Goal: Task Accomplishment & Management: Complete application form

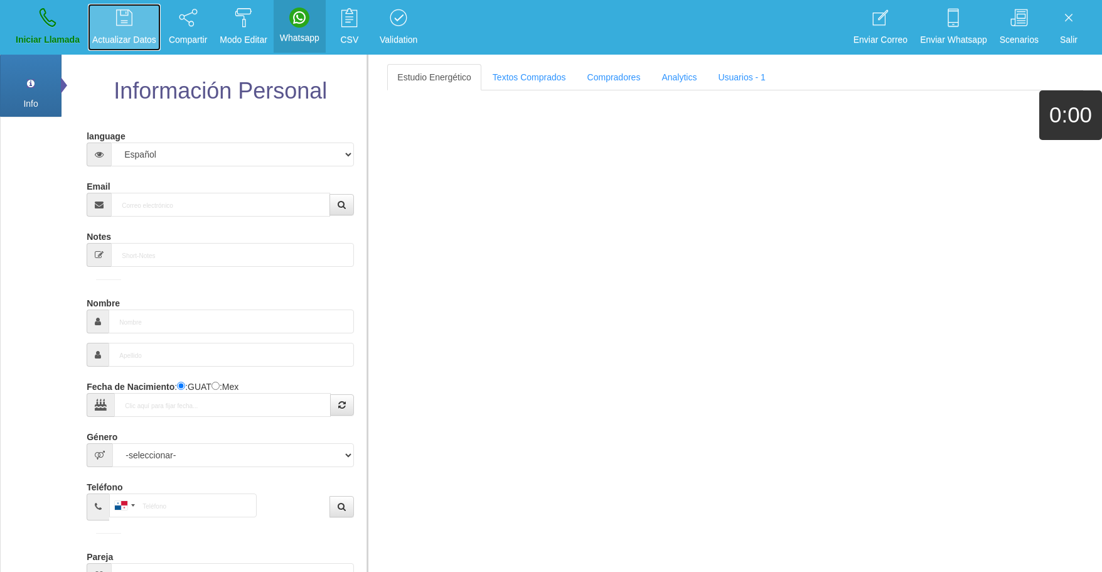
click at [126, 25] on icon at bounding box center [124, 18] width 16 height 20
click at [183, 194] on input "Email" at bounding box center [220, 205] width 219 height 24
paste input "[EMAIL_ADDRESS][DOMAIN_NAME]"
type input "[EMAIL_ADDRESS][DOMAIN_NAME]"
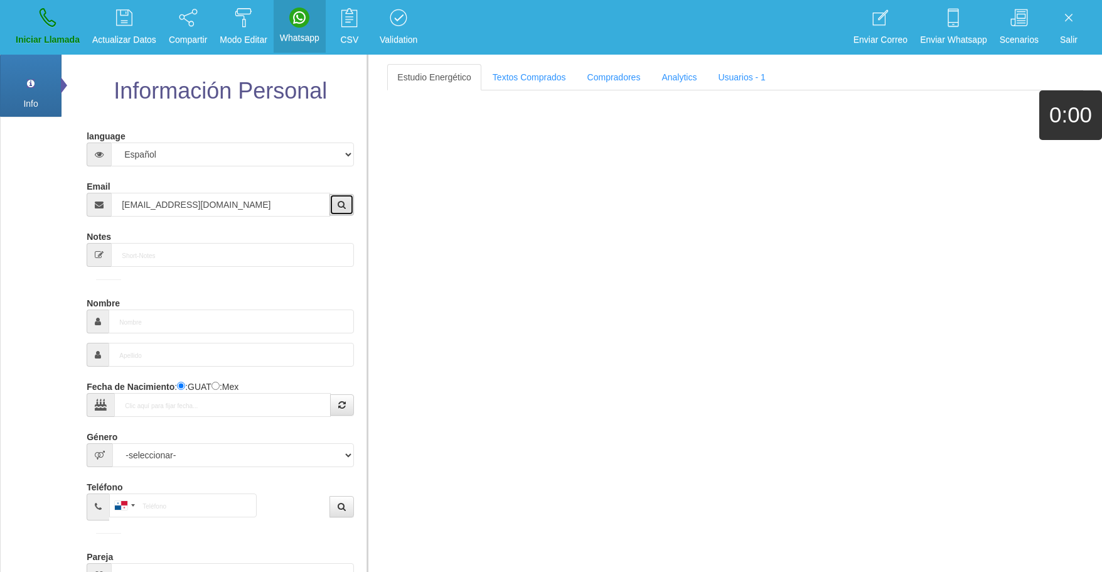
click at [345, 205] on icon "button" at bounding box center [342, 204] width 8 height 9
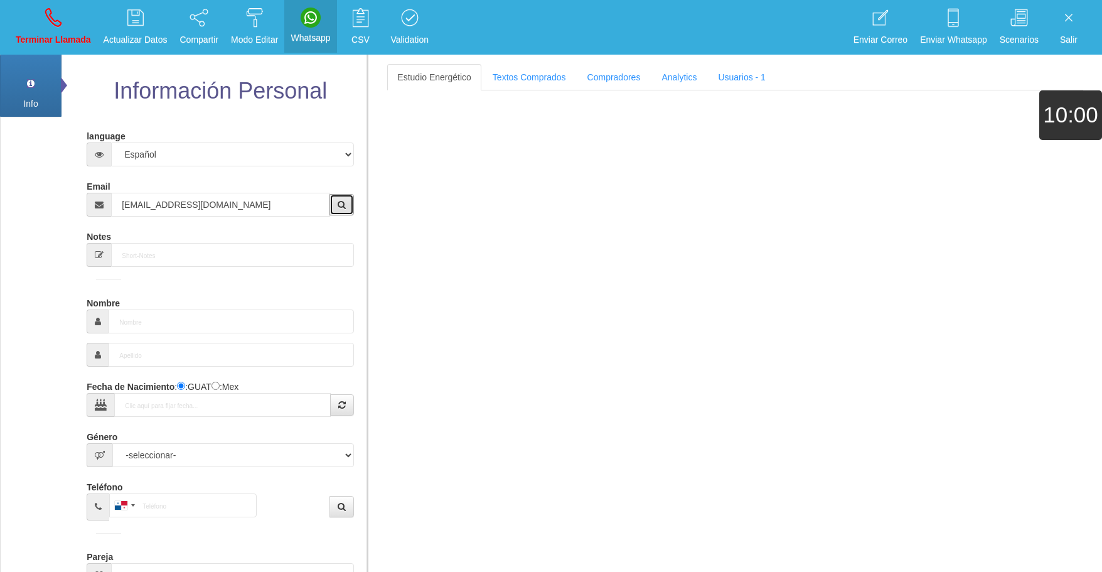
type input "[DATE]"
select select "4"
type input "Comprador bajo"
type input "[PERSON_NAME]"
select select "1"
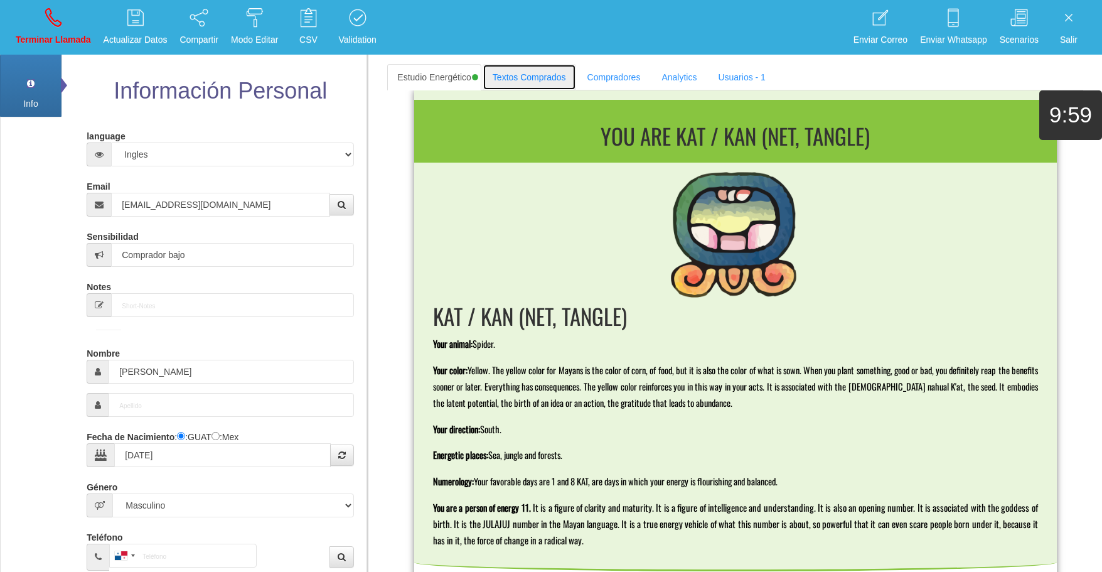
click at [534, 77] on link "Textos Comprados" at bounding box center [530, 77] width 94 height 26
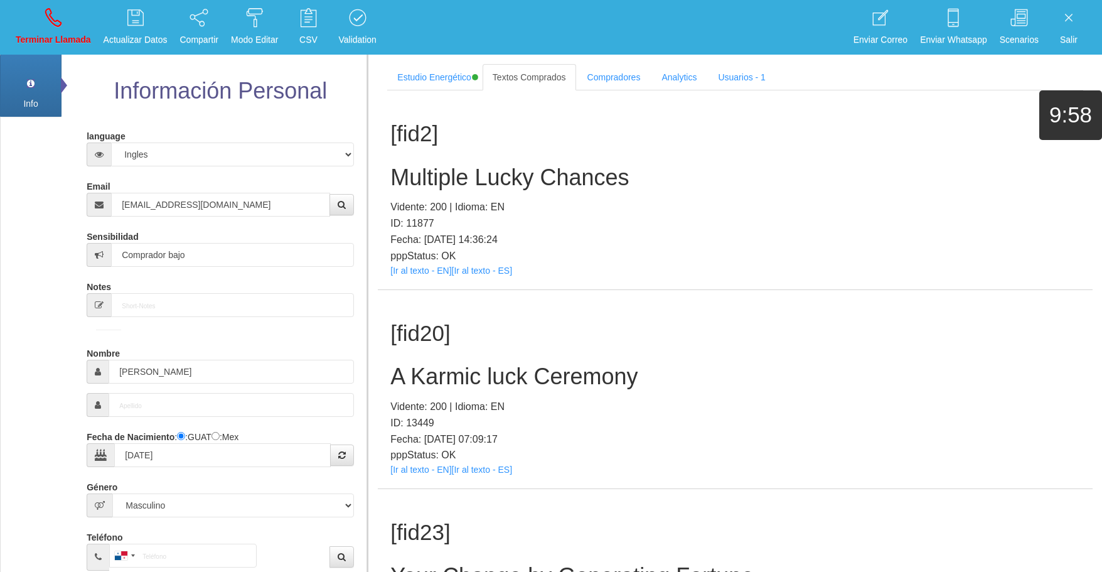
click at [710, 200] on p "Vidente: 200 | Idioma: EN" at bounding box center [735, 207] width 690 height 16
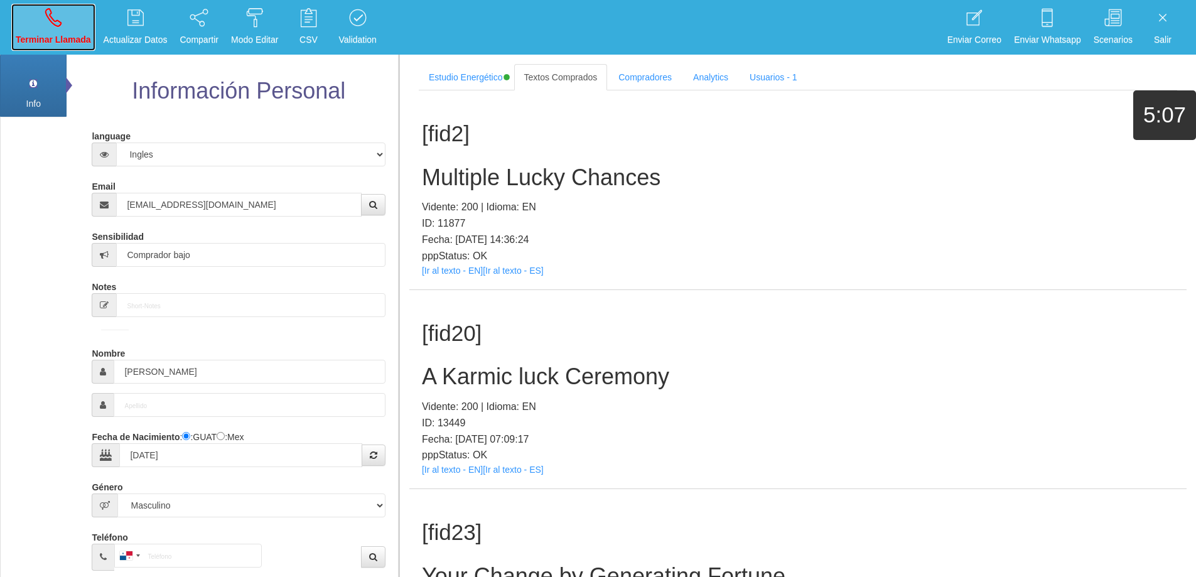
drag, startPoint x: 61, startPoint y: 17, endPoint x: 65, endPoint y: 25, distance: 9.3
click at [61, 19] on icon at bounding box center [53, 18] width 16 height 20
select select "0"
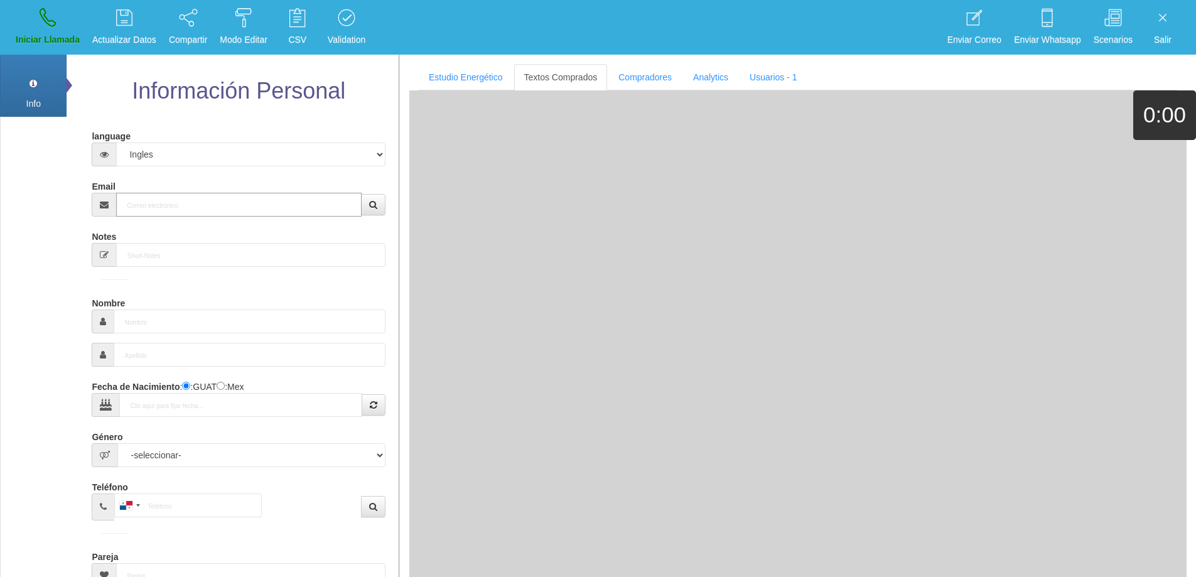
drag, startPoint x: 167, startPoint y: 207, endPoint x: 207, endPoint y: 200, distance: 40.8
click at [172, 205] on input "Email" at bounding box center [238, 205] width 245 height 24
paste input "[EMAIL_ADDRESS][DOMAIN_NAME]"
type input "[EMAIL_ADDRESS][DOMAIN_NAME]"
type input "[DATE]"
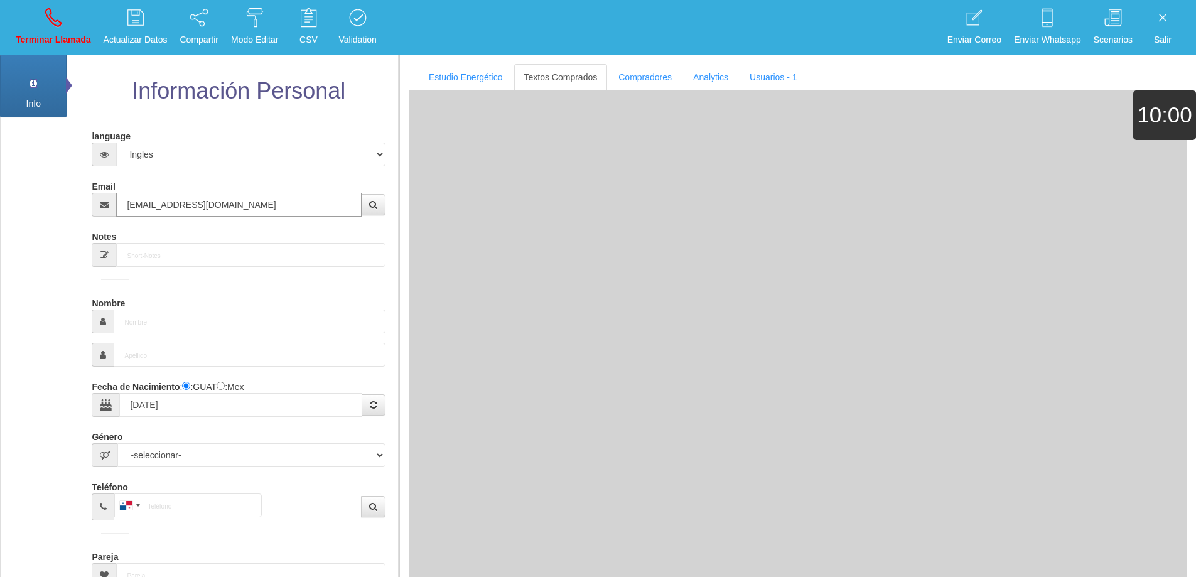
type input "[PERSON_NAME]"
select select "2"
type input "[EMAIL_ADDRESS][DOMAIN_NAME]"
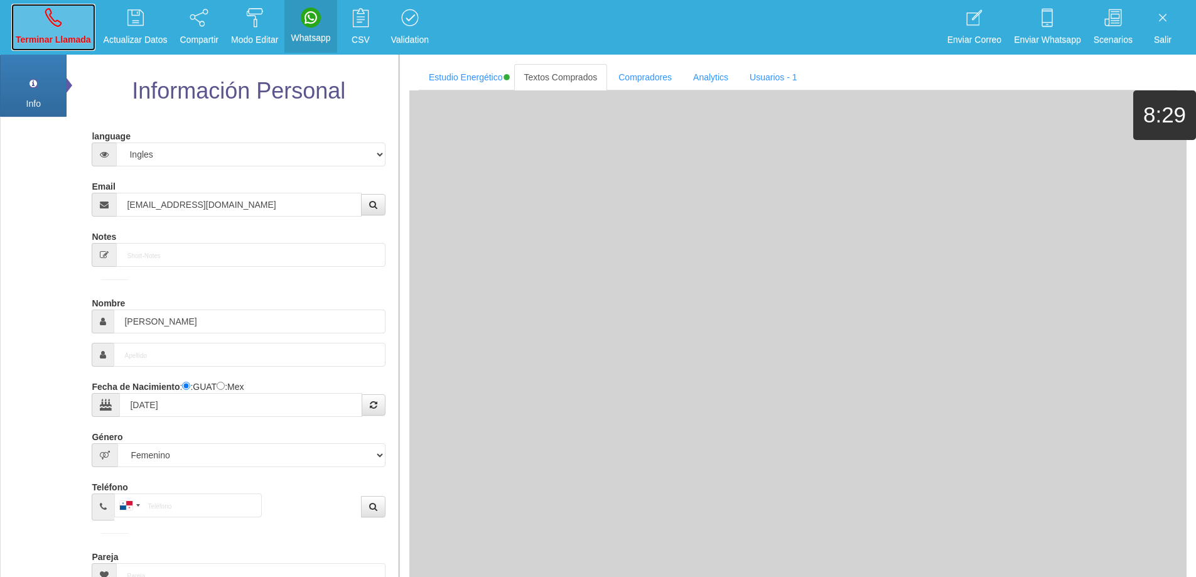
click at [63, 26] on link "Terminar Llamada" at bounding box center [53, 27] width 84 height 47
select select "0"
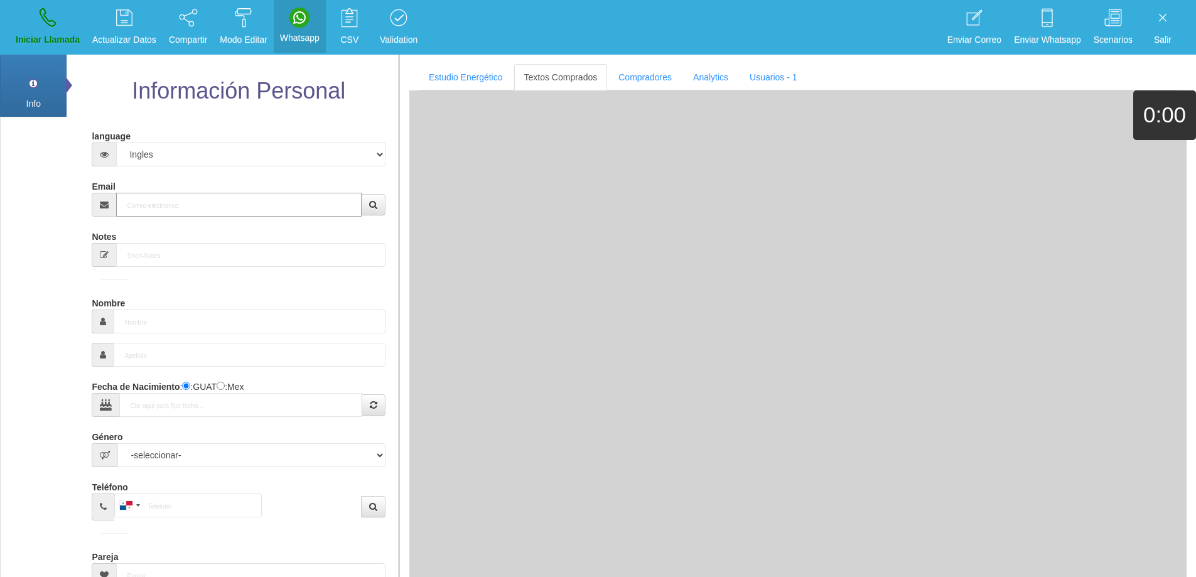
drag, startPoint x: 180, startPoint y: 201, endPoint x: 188, endPoint y: 199, distance: 8.5
click at [180, 203] on input "Email" at bounding box center [238, 205] width 245 height 24
paste input "[EMAIL_ADDRESS][DOMAIN_NAME]"
type input "[EMAIL_ADDRESS][DOMAIN_NAME]"
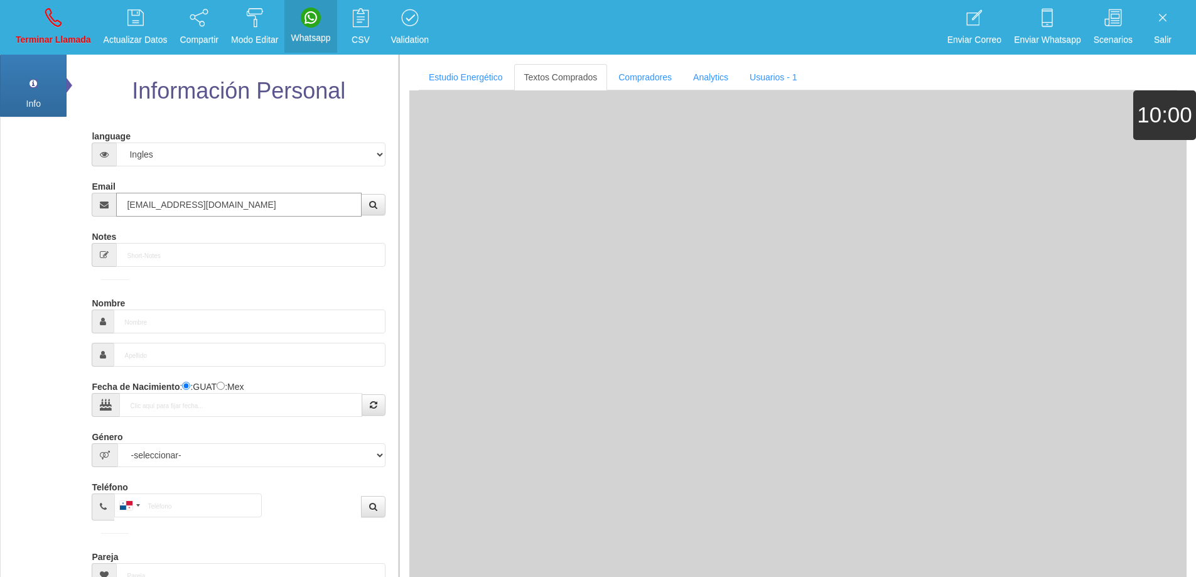
type input "[DATE]"
select select "1"
type input "[PERSON_NAME]"
select select "2"
type input "[EMAIL_ADDRESS][DOMAIN_NAME]"
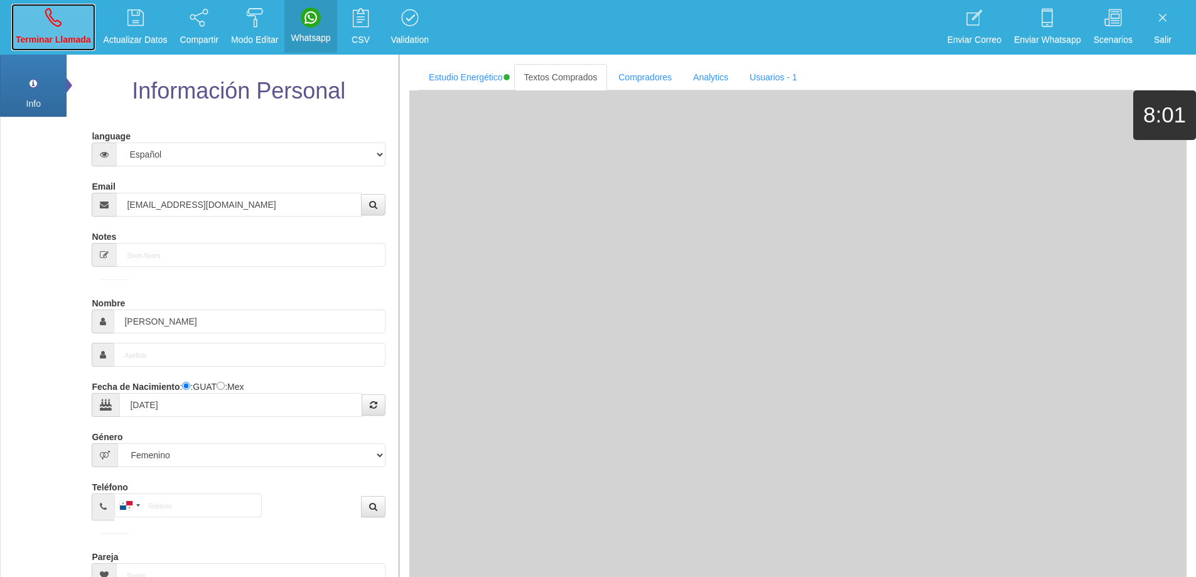
click at [43, 20] on link "Terminar Llamada" at bounding box center [53, 27] width 84 height 47
select select "0"
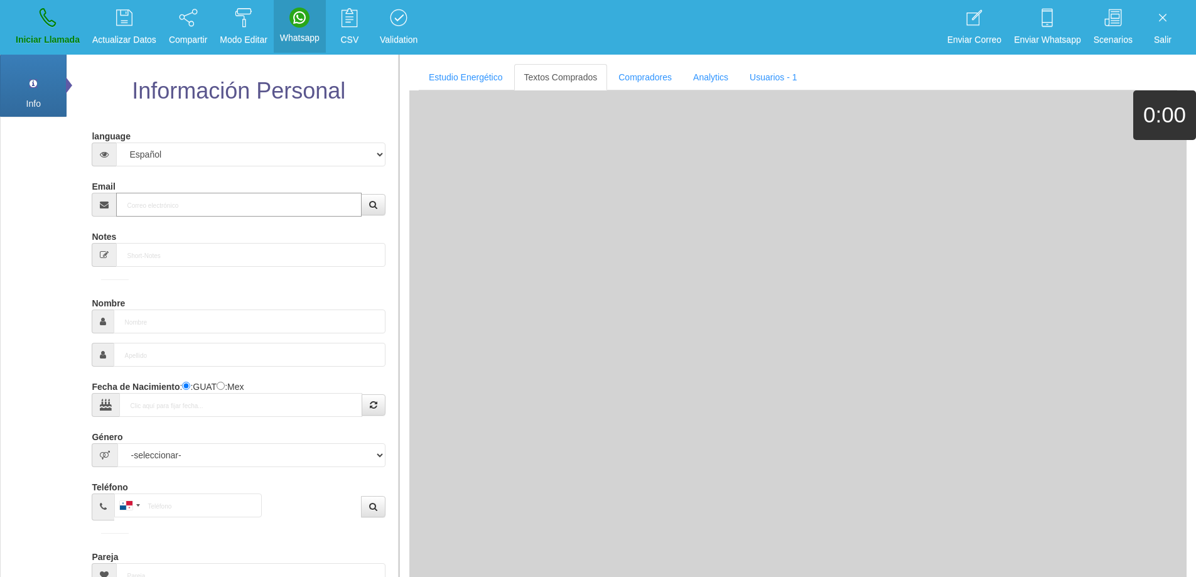
click at [167, 205] on input "Email" at bounding box center [238, 205] width 245 height 24
paste input "[EMAIL_ADDRESS][DOMAIN_NAME]"
type input "[EMAIL_ADDRESS][DOMAIN_NAME]"
click at [375, 205] on icon "button" at bounding box center [373, 204] width 8 height 9
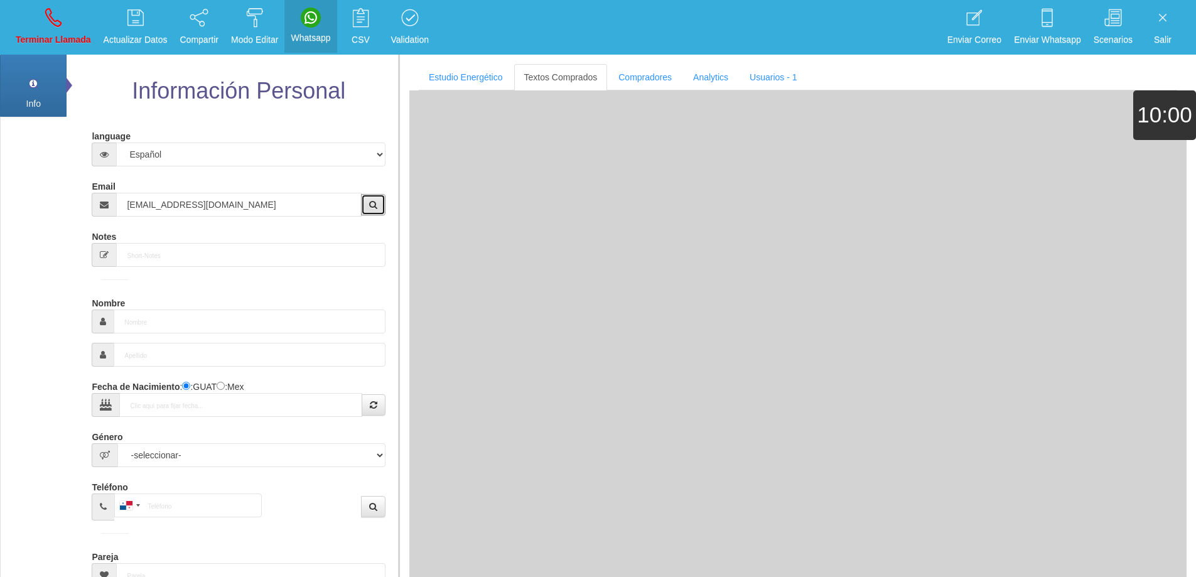
type input "[DATE]"
select select "2"
type input "Comprador simple"
type input "[PERSON_NAME]"
select select "1"
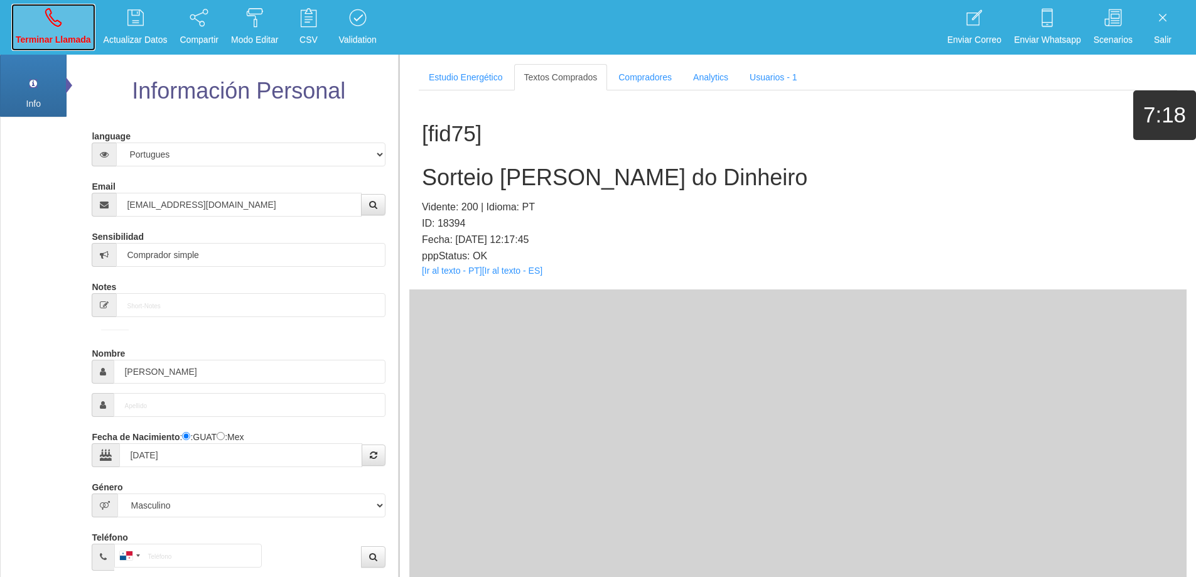
click at [41, 29] on link "Terminar Llamada" at bounding box center [53, 27] width 84 height 47
select select "0"
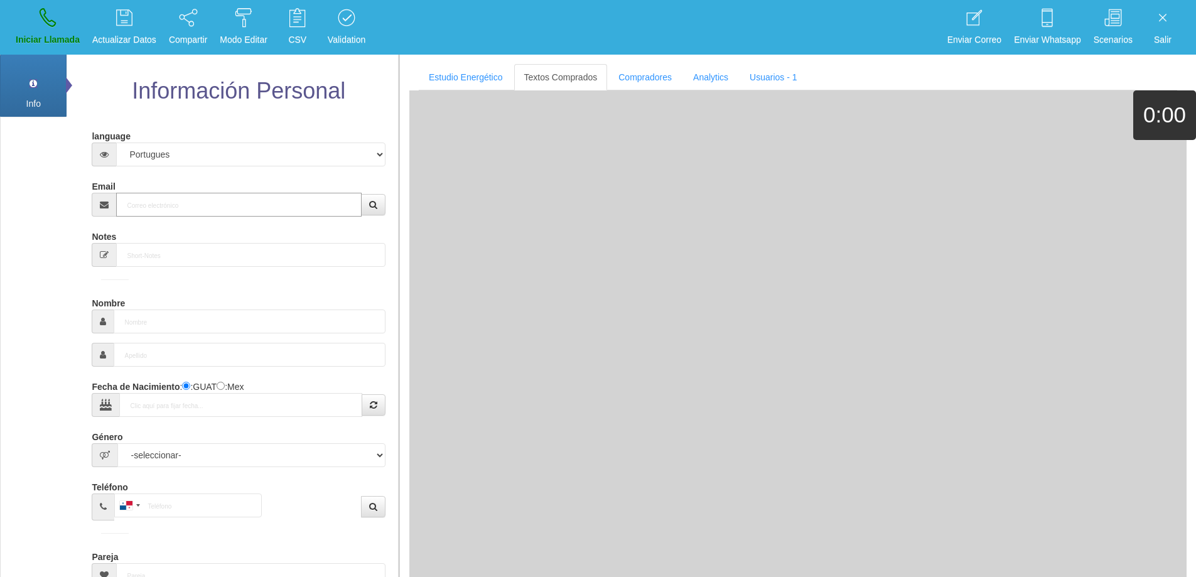
click at [226, 201] on input "Email" at bounding box center [238, 205] width 245 height 24
paste input "[EMAIL_ADDRESS][DOMAIN_NAME]"
type input "[EMAIL_ADDRESS][DOMAIN_NAME]"
type input "[DATE]"
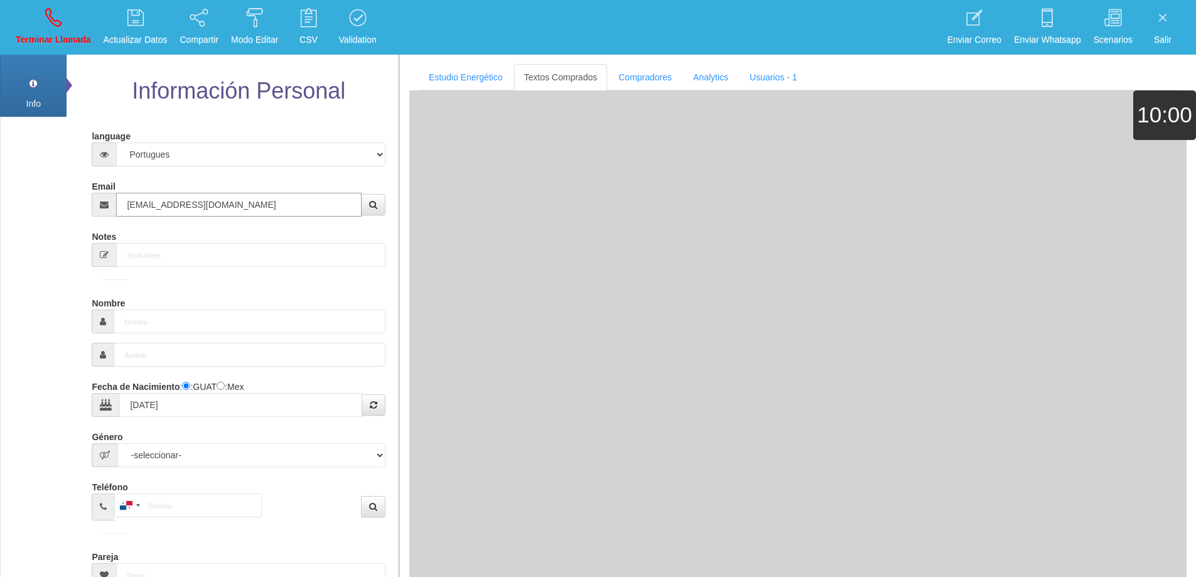
select select "3"
type input "[PERSON_NAME]"
select select "1"
type input "[EMAIL_ADDRESS][DOMAIN_NAME]"
click at [220, 213] on input "[EMAIL_ADDRESS][DOMAIN_NAME]" at bounding box center [238, 205] width 245 height 24
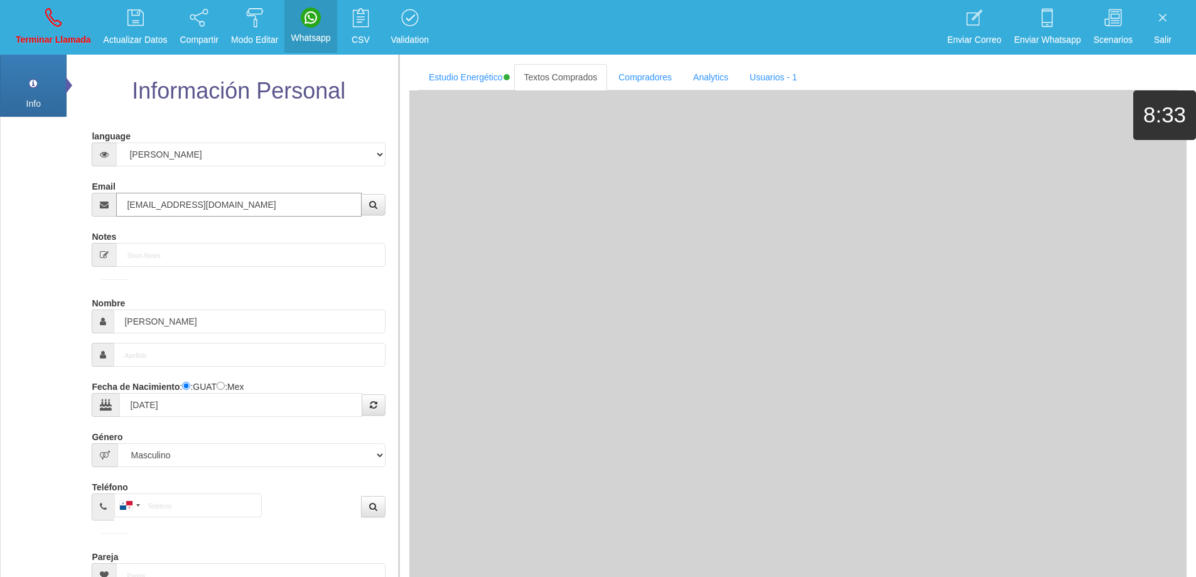
click at [251, 205] on input "[EMAIL_ADDRESS][DOMAIN_NAME]" at bounding box center [238, 205] width 245 height 24
click at [251, 204] on input "[EMAIL_ADDRESS][DOMAIN_NAME]" at bounding box center [238, 205] width 245 height 24
click at [53, 24] on icon at bounding box center [53, 18] width 16 height 20
select select "0"
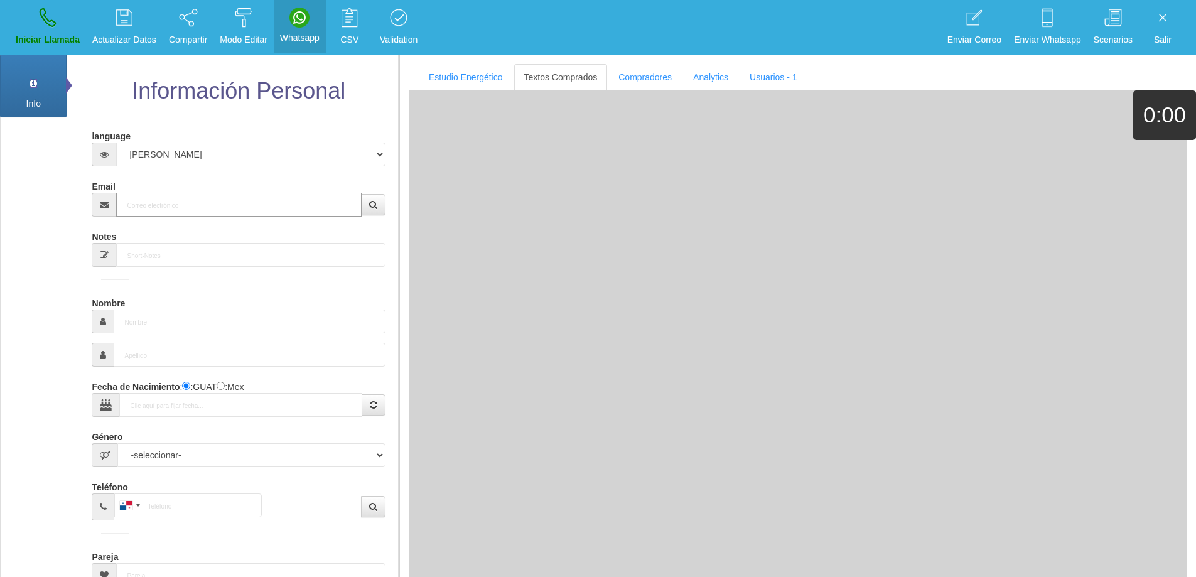
click at [190, 200] on input "Email" at bounding box center [238, 205] width 245 height 24
paste input "You make me pay for almost everything and right now I just can’t go through wit…"
type input "You make me pay for almost everything and right now I just can’t go through wit…"
click at [196, 207] on input "Email" at bounding box center [238, 205] width 245 height 24
paste input "[EMAIL_ADDRESS][DOMAIN_NAME]"
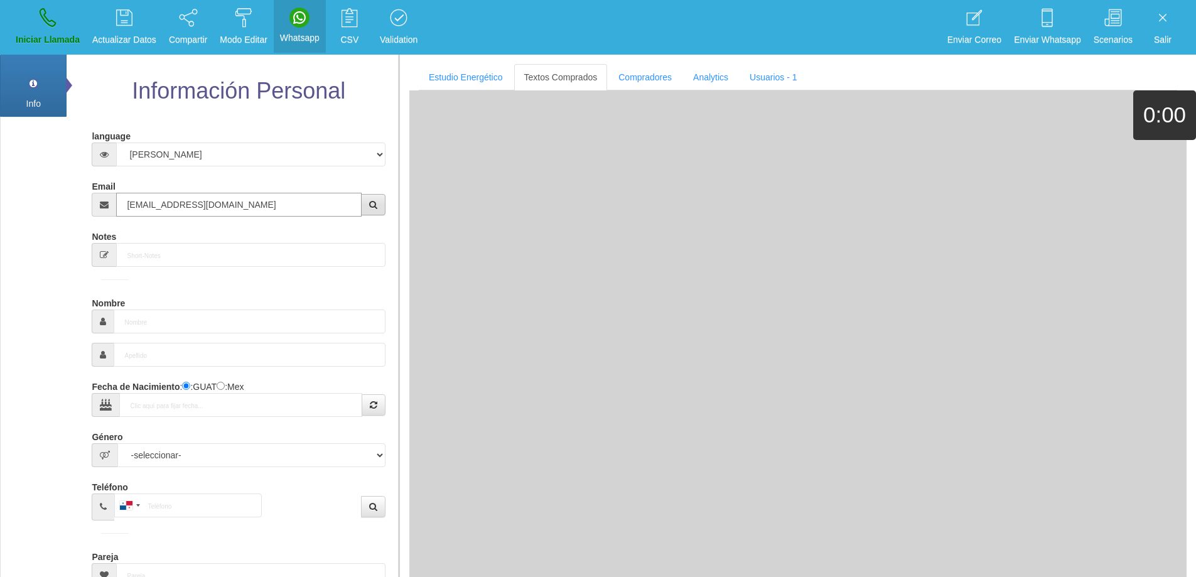
type input "[EMAIL_ADDRESS][DOMAIN_NAME]"
click at [382, 210] on button "button" at bounding box center [373, 204] width 24 height 21
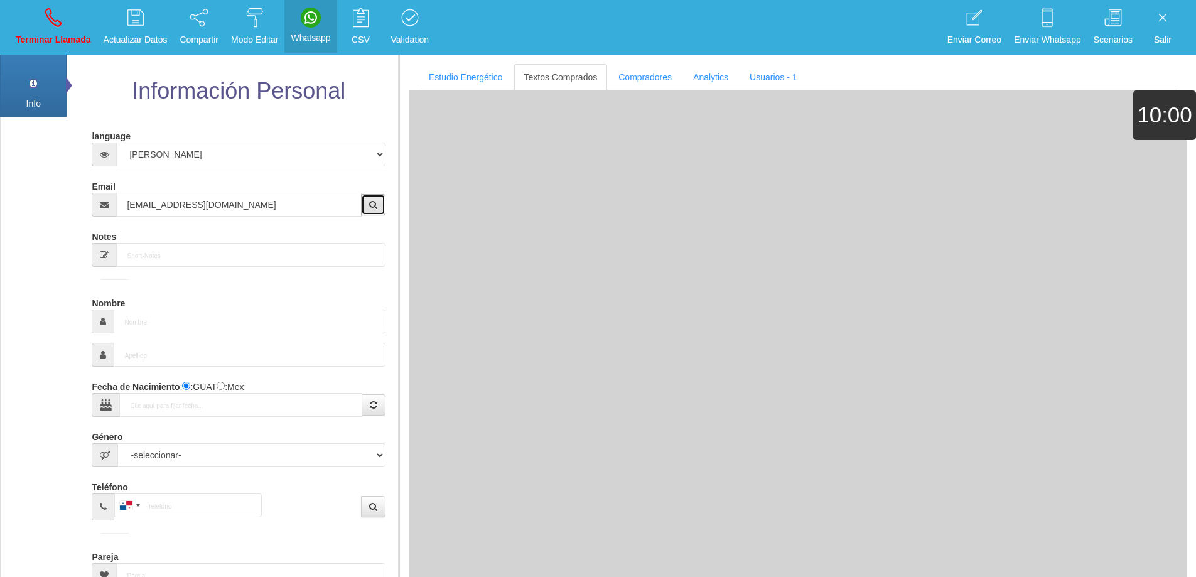
type input "[DATE]"
select select "4"
type input "[PERSON_NAME]"
select select "1"
